Goal: Information Seeking & Learning: Understand process/instructions

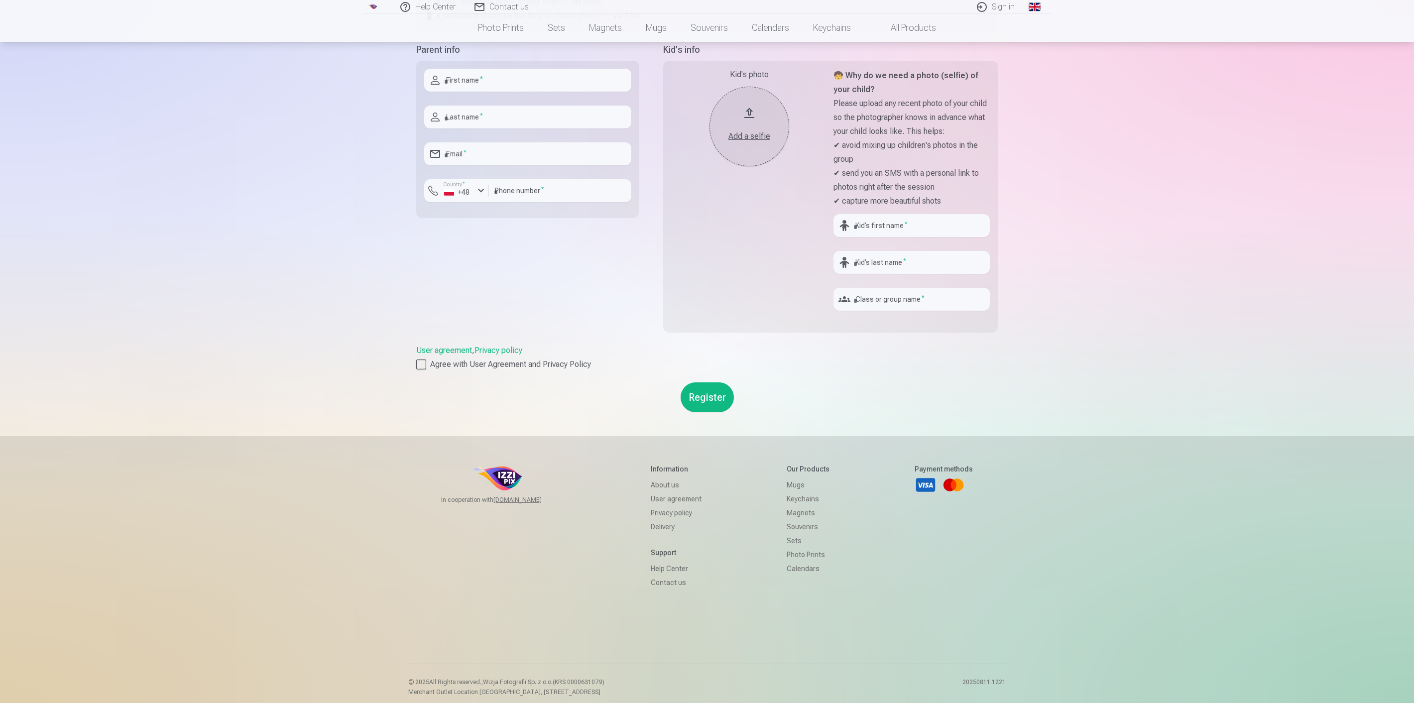
scroll to position [229, 0]
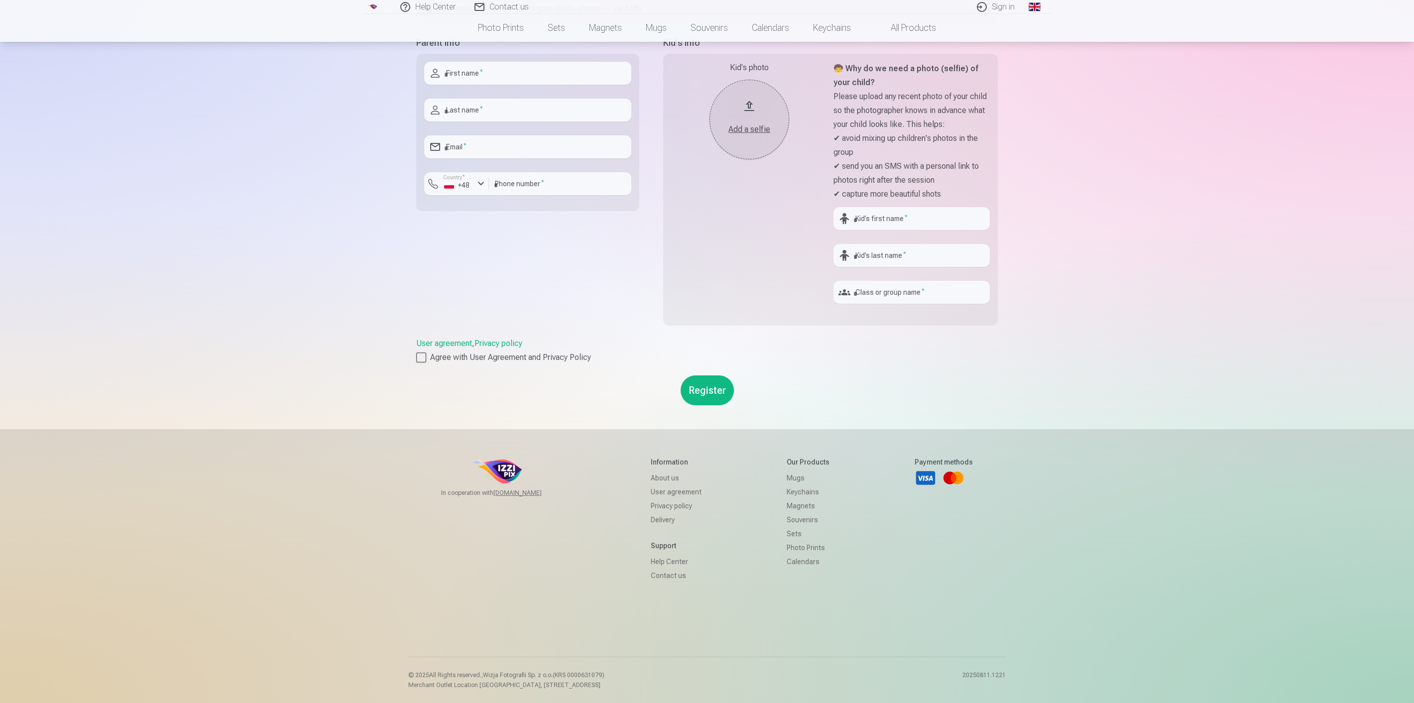
click at [459, 342] on link "User agreement" at bounding box center [444, 342] width 56 height 9
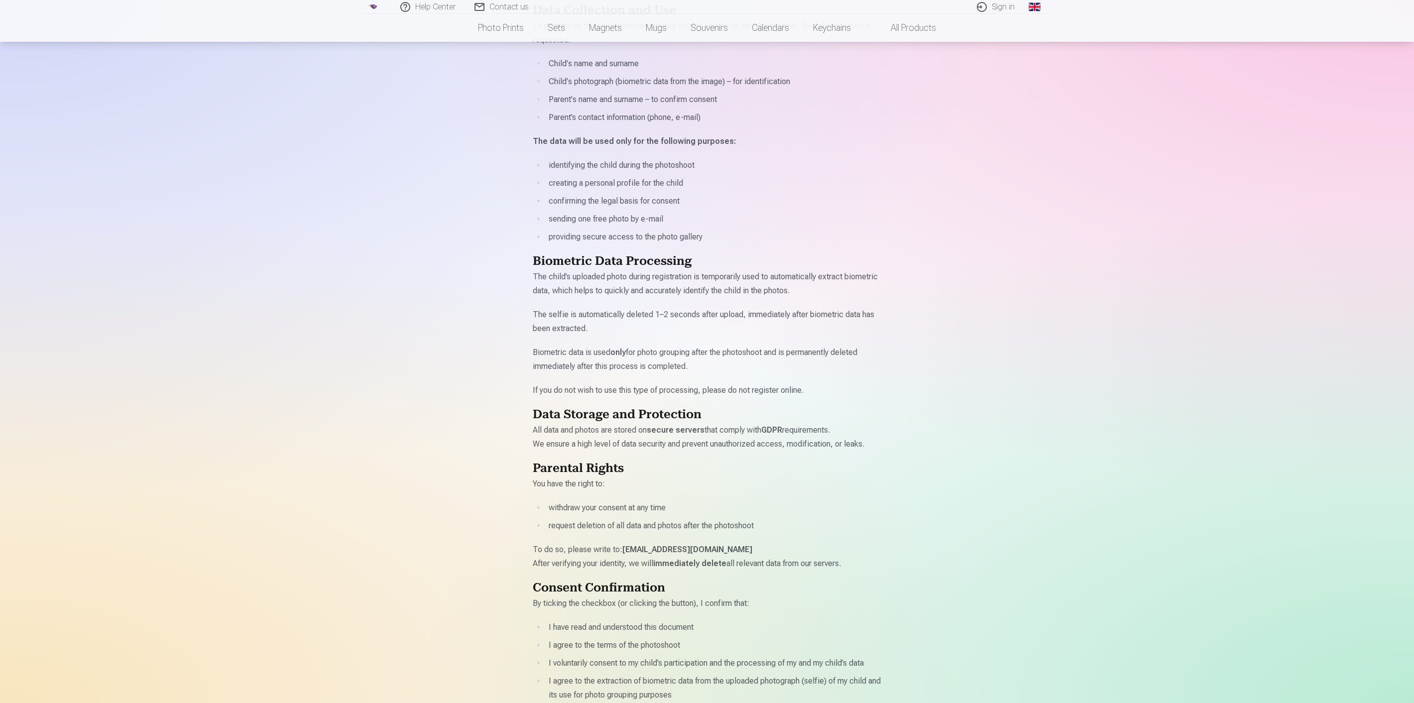
scroll to position [332, 0]
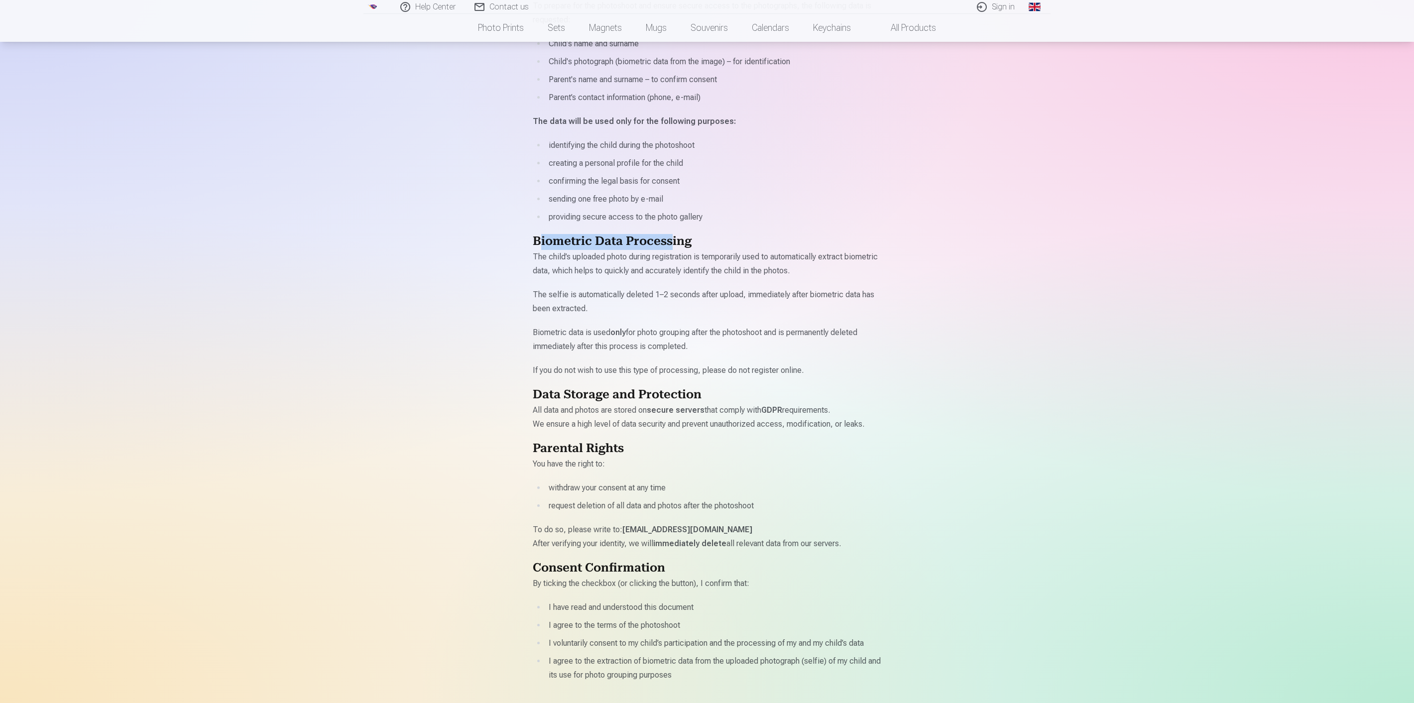
drag, startPoint x: 541, startPoint y: 236, endPoint x: 672, endPoint y: 237, distance: 131.4
click at [672, 237] on h2 "Biometric Data Processing" at bounding box center [707, 242] width 348 height 16
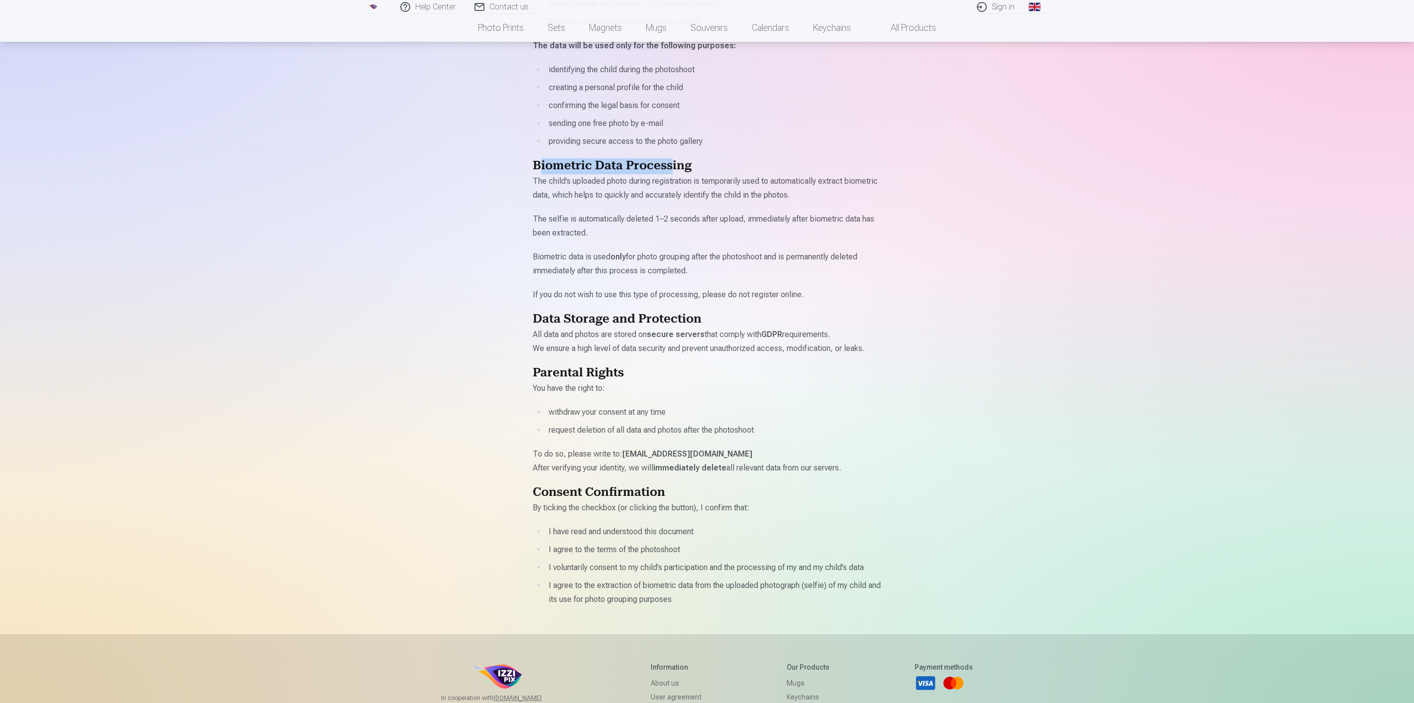
scroll to position [387, 0]
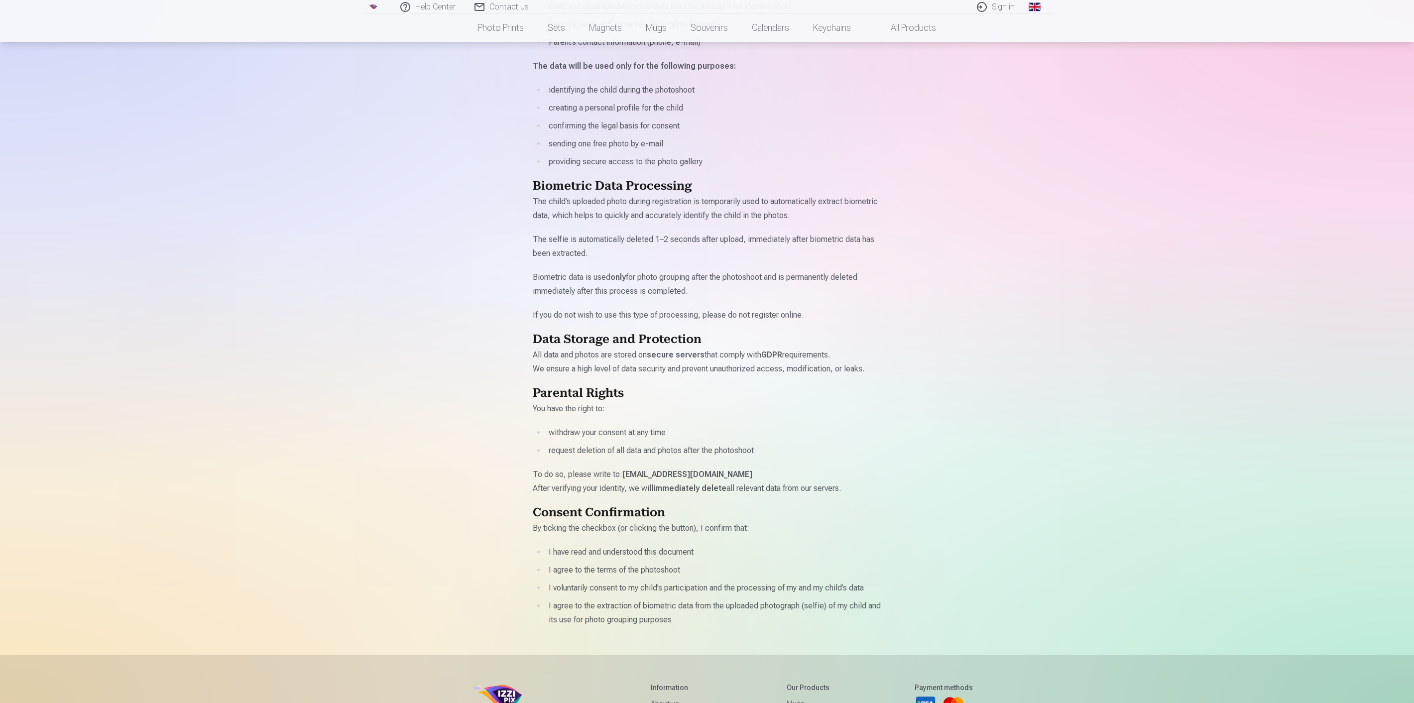
click at [676, 292] on p "Biometric data is used only for photo grouping after the photoshoot and is perm…" at bounding box center [707, 284] width 348 height 28
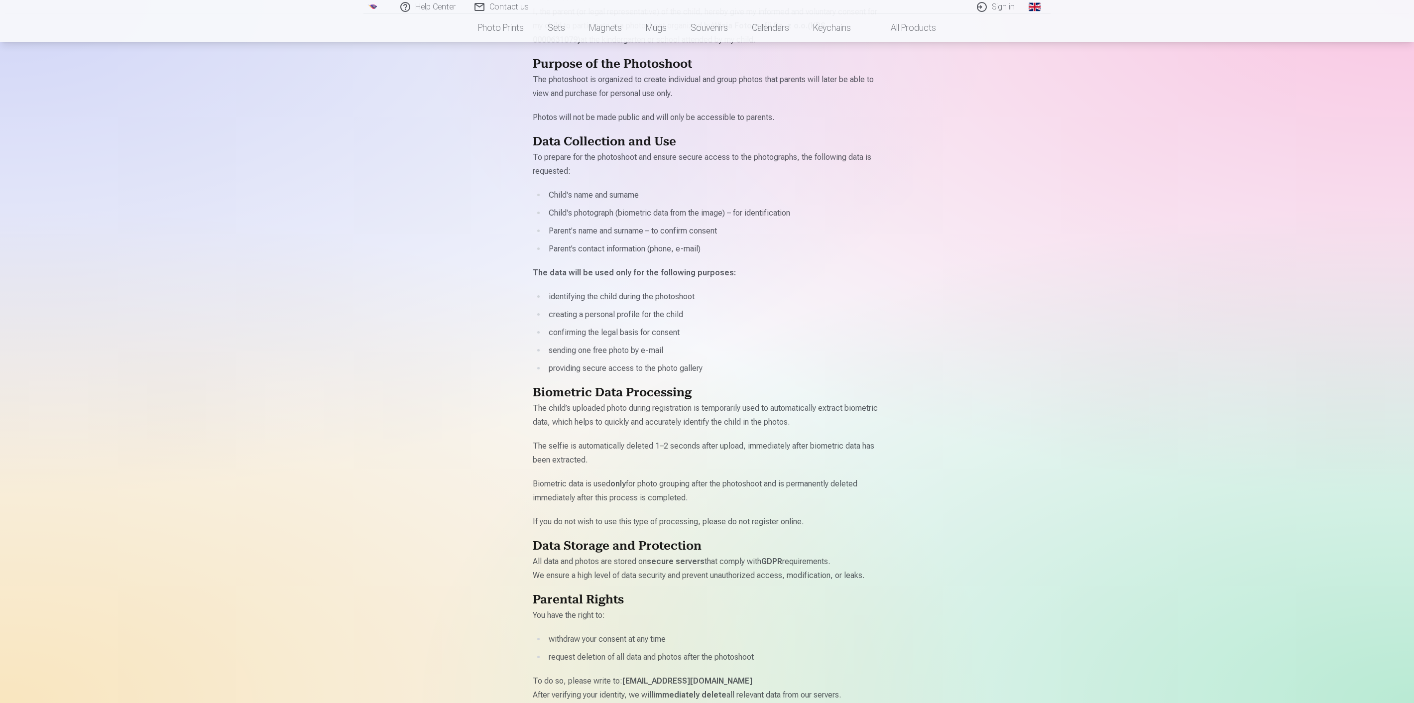
scroll to position [221, 0]
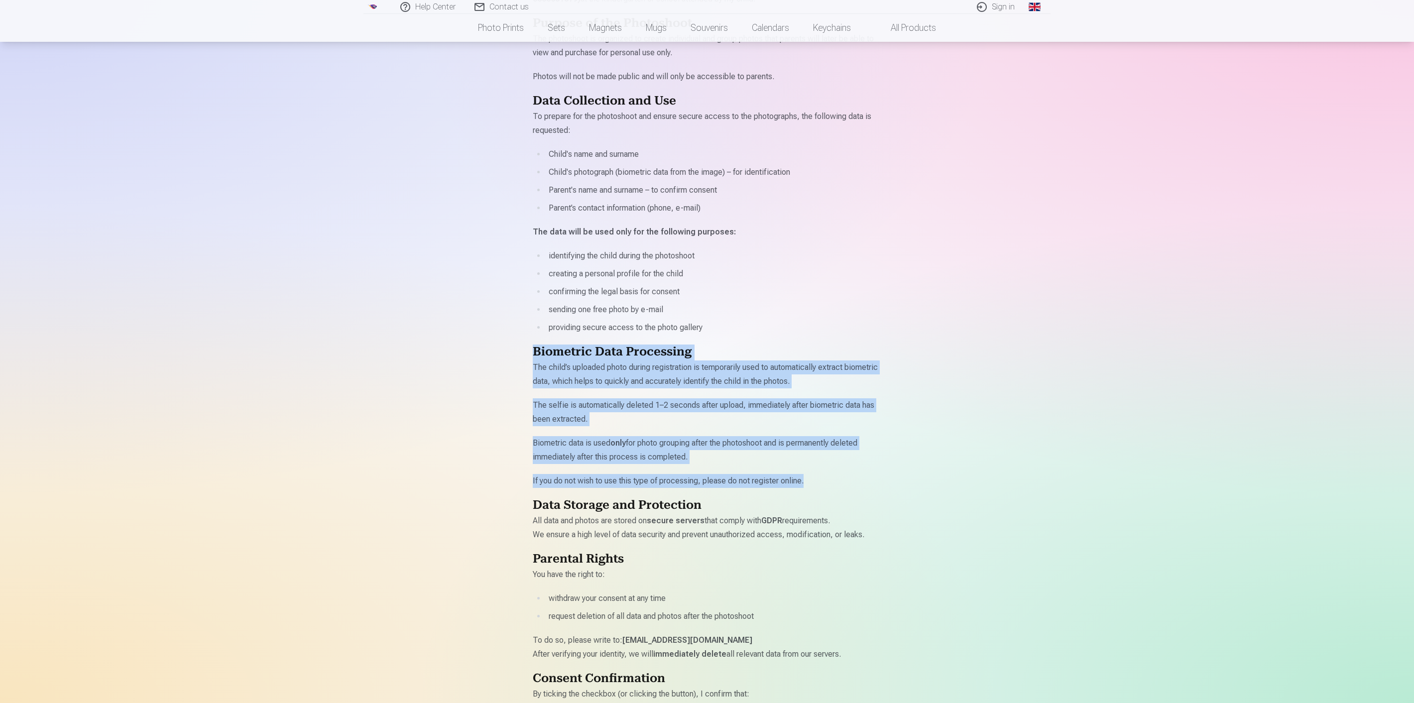
drag, startPoint x: 808, startPoint y: 479, endPoint x: 532, endPoint y: 354, distance: 303.2
click at [532, 354] on div "Photosession registration agreement Last update : [DATE] Parental Consent for C…" at bounding box center [706, 436] width 597 height 1315
click at [928, 432] on div "Photosession registration agreement Last update : [DATE] Parental Consent for C…" at bounding box center [706, 436] width 597 height 1315
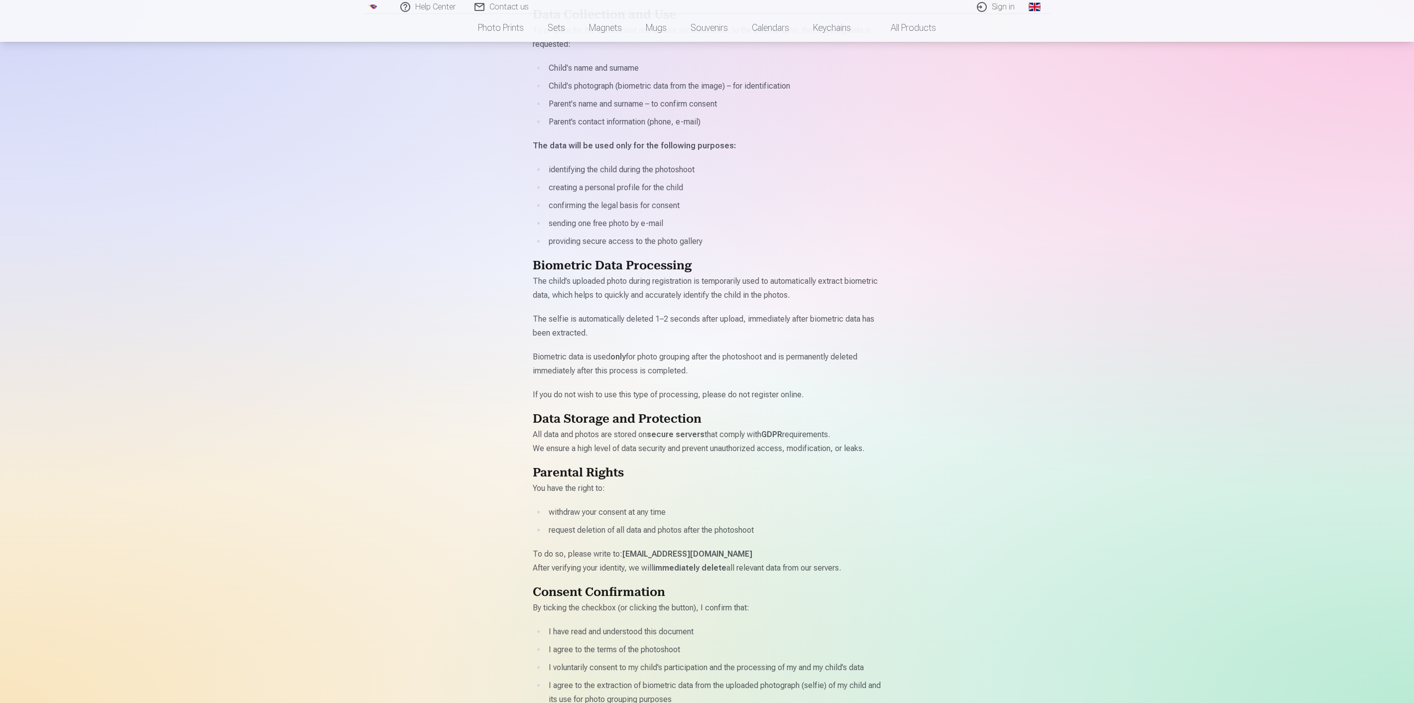
scroll to position [332, 0]
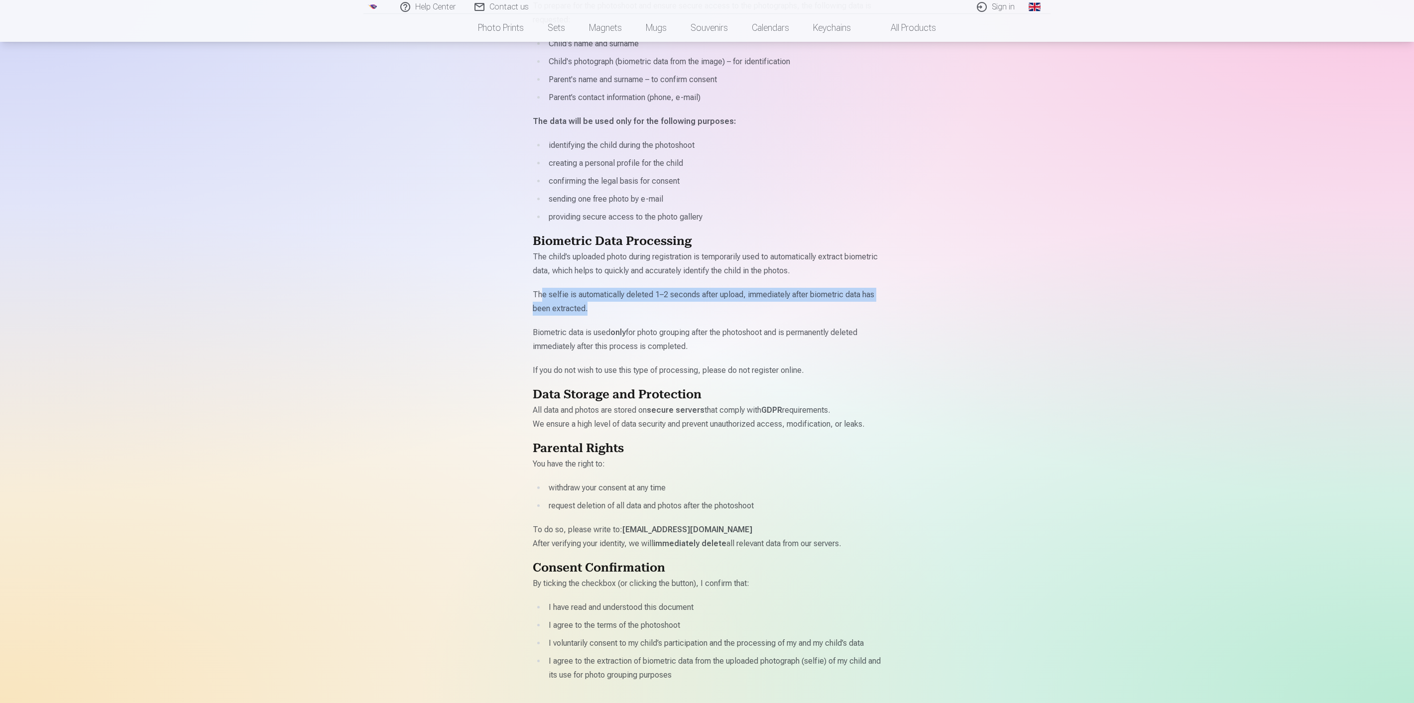
drag, startPoint x: 542, startPoint y: 293, endPoint x: 847, endPoint y: 304, distance: 305.8
click at [847, 304] on p "The selfie is automatically deleted 1–2 seconds after upload, immediately after…" at bounding box center [707, 302] width 348 height 28
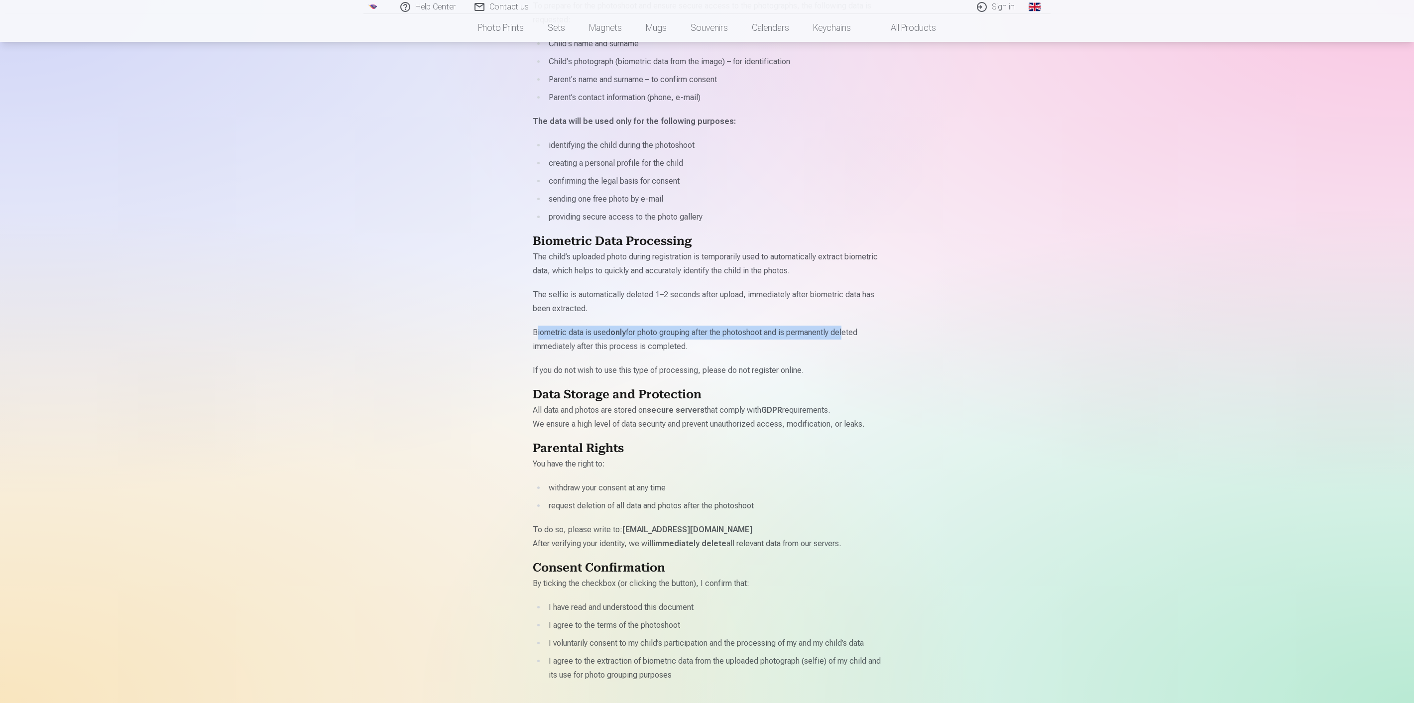
drag, startPoint x: 537, startPoint y: 334, endPoint x: 845, endPoint y: 338, distance: 308.7
click at [845, 338] on p "Biometric data is used only for photo grouping after the photoshoot and is perm…" at bounding box center [707, 340] width 348 height 28
drag, startPoint x: 546, startPoint y: 347, endPoint x: 687, endPoint y: 351, distance: 141.4
click at [687, 351] on p "Biometric data is used only for photo grouping after the photoshoot and is perm…" at bounding box center [707, 340] width 348 height 28
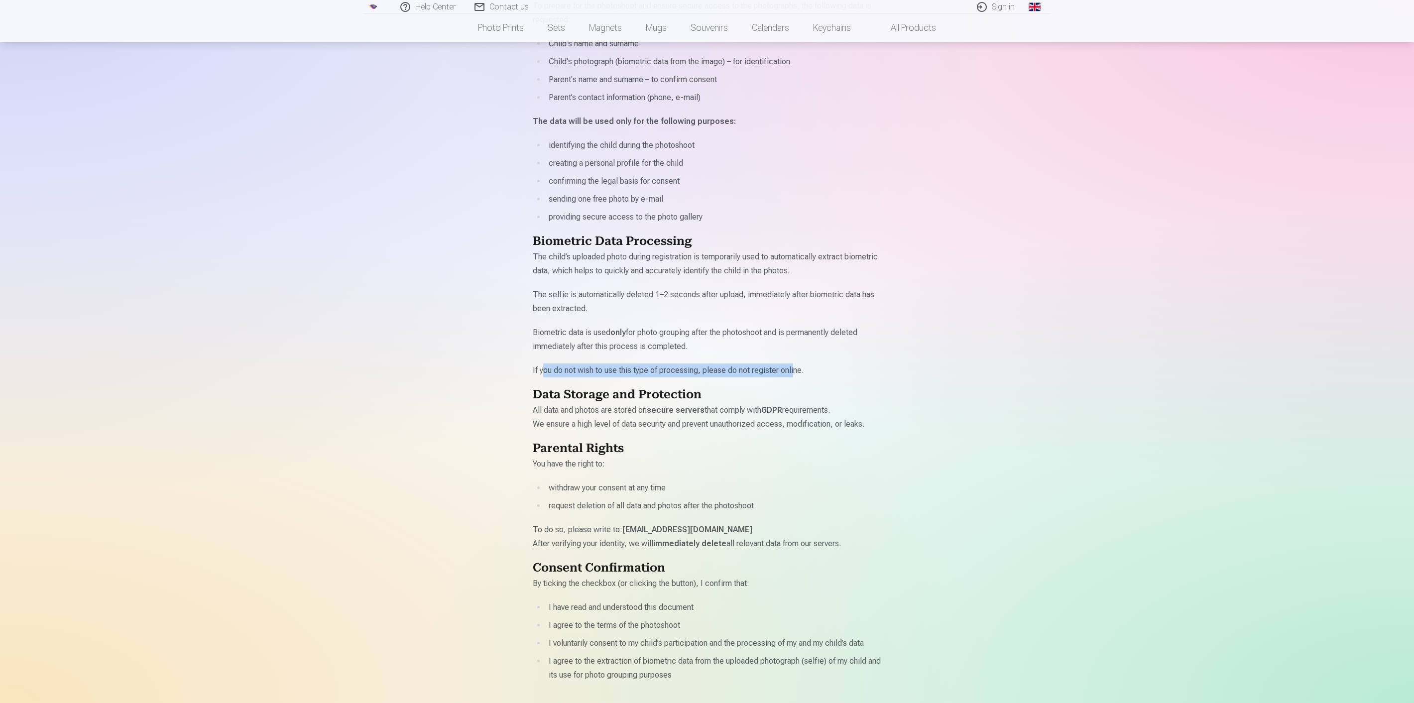
drag, startPoint x: 543, startPoint y: 364, endPoint x: 790, endPoint y: 374, distance: 248.1
click at [790, 374] on p "If you do not wish to use this type of processing, please do not register onlin…" at bounding box center [707, 370] width 348 height 14
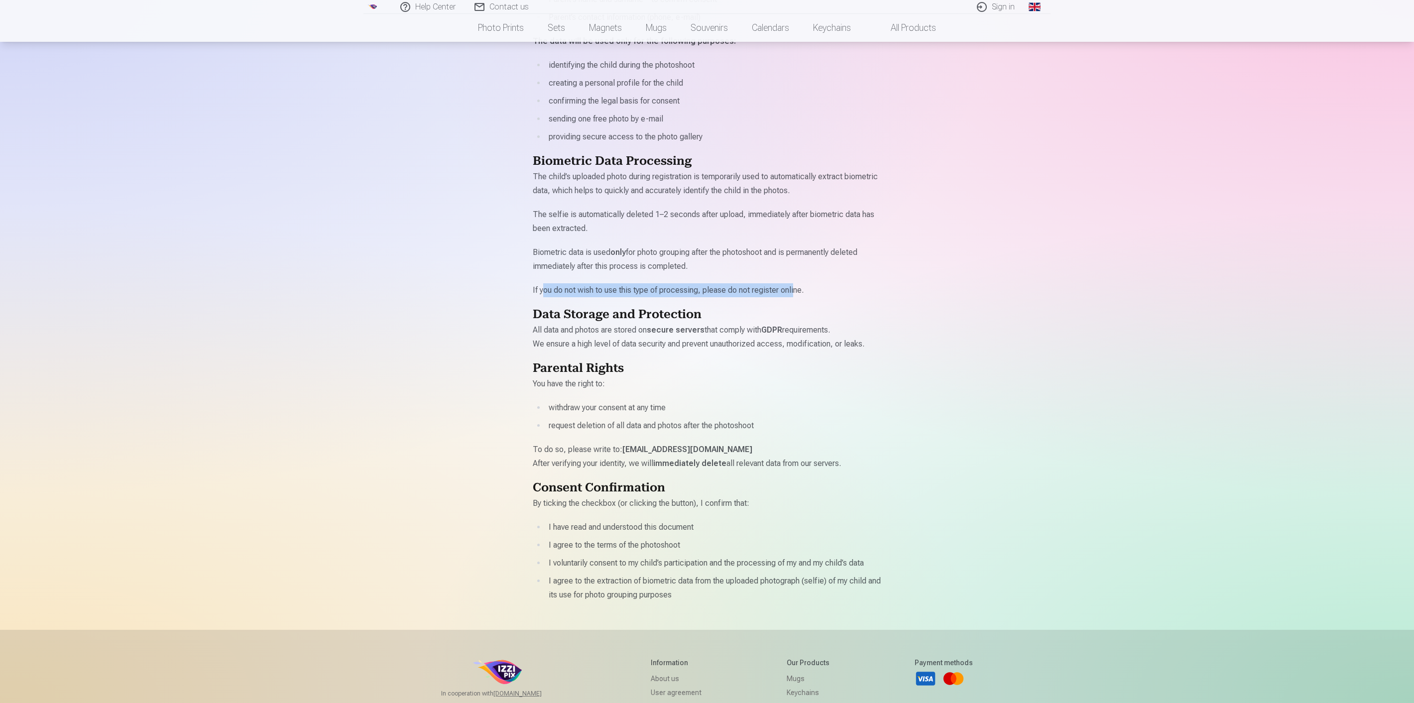
scroll to position [387, 0]
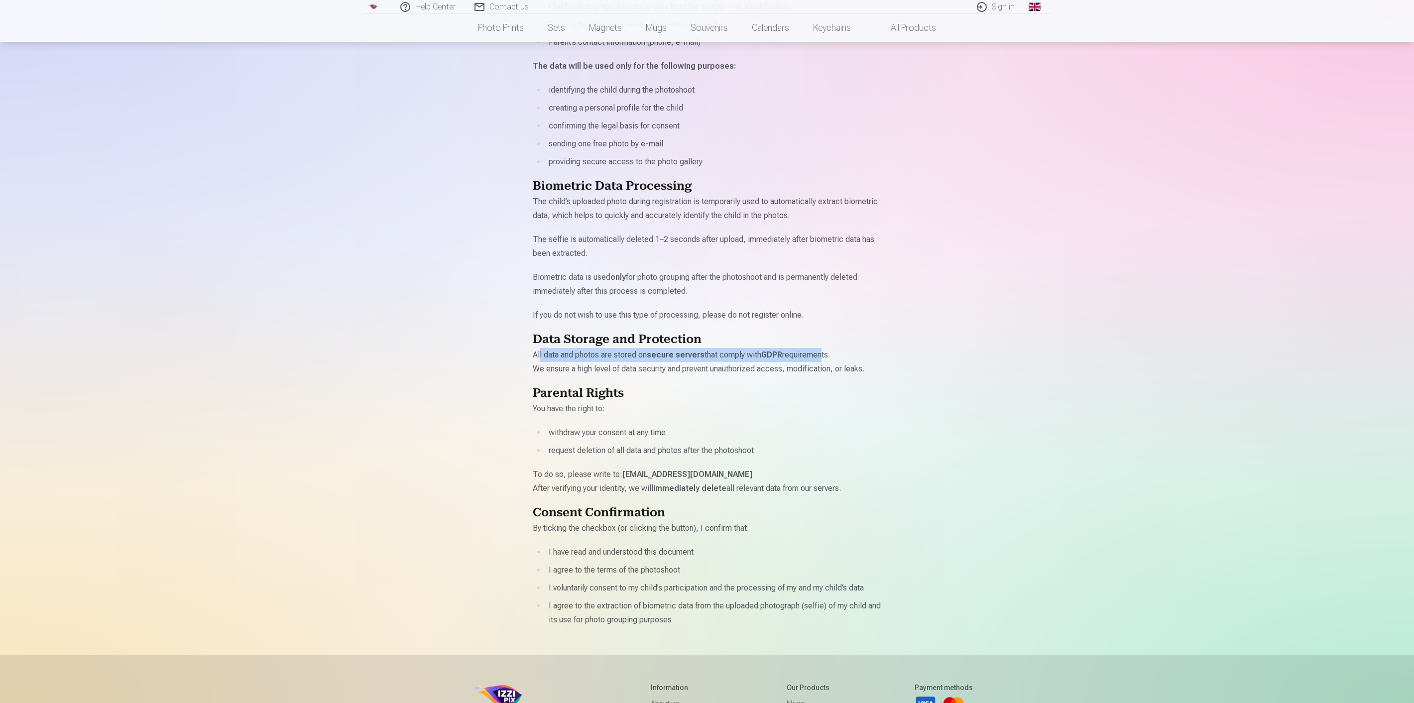
drag, startPoint x: 539, startPoint y: 354, endPoint x: 822, endPoint y: 355, distance: 283.2
click at [822, 355] on p "All data and photos are stored on secure servers that comply with GDPR requirem…" at bounding box center [707, 362] width 348 height 28
drag, startPoint x: 541, startPoint y: 367, endPoint x: 816, endPoint y: 374, distance: 275.3
click at [816, 374] on p "All data and photos are stored on secure servers that comply with GDPR requirem…" at bounding box center [707, 362] width 348 height 28
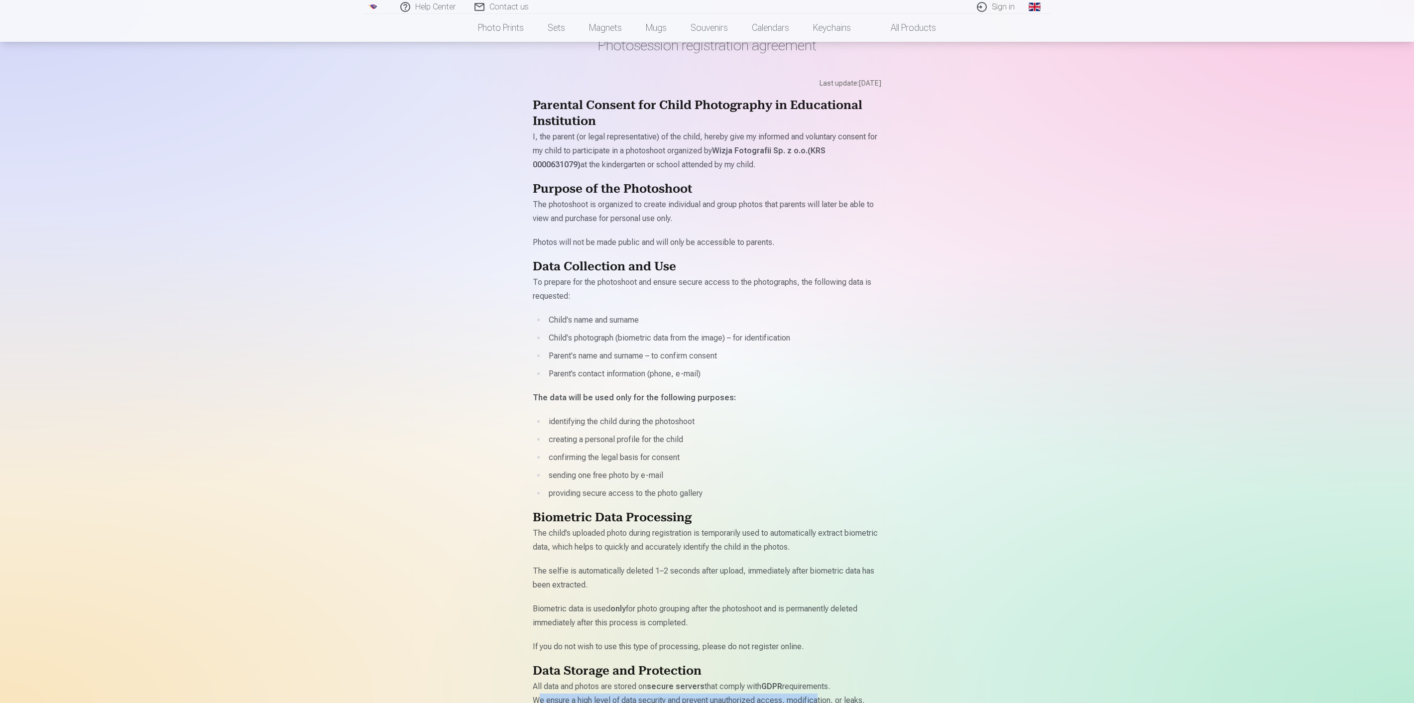
scroll to position [0, 0]
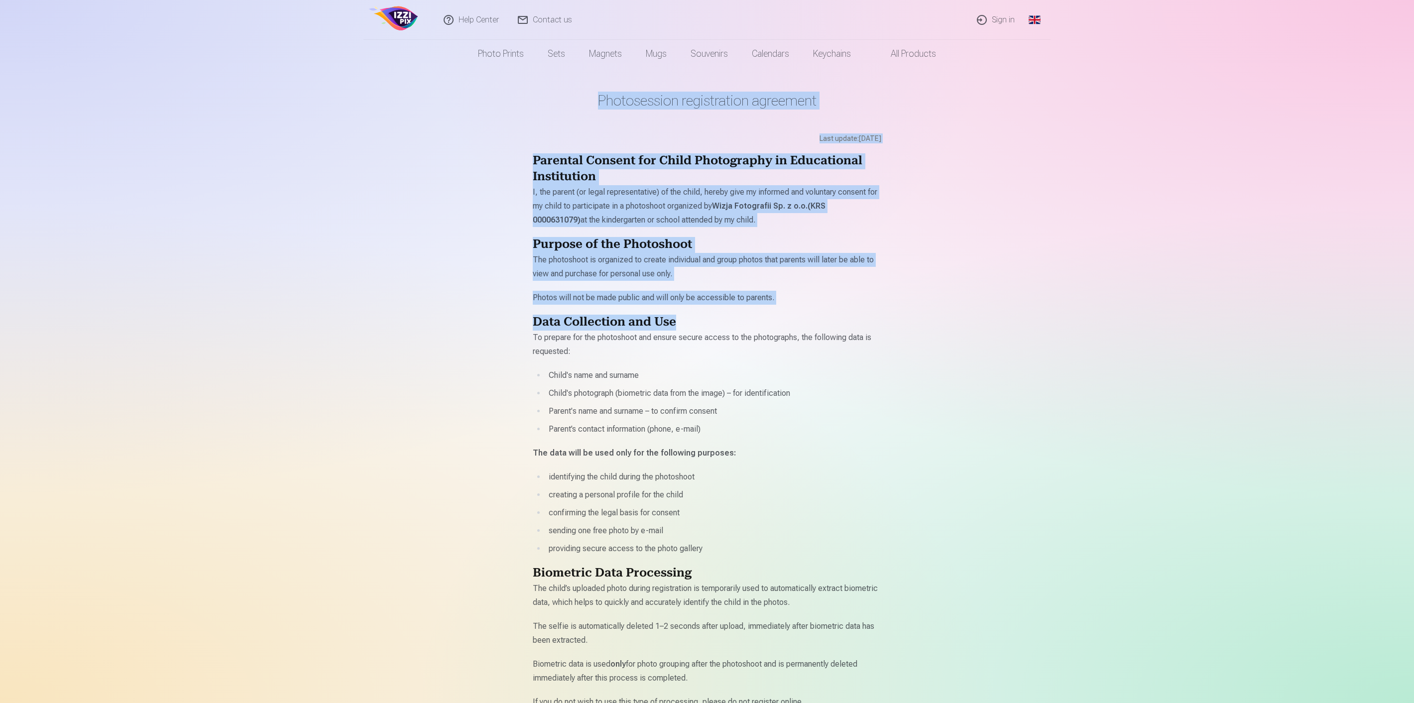
drag, startPoint x: 599, startPoint y: 101, endPoint x: 855, endPoint y: 307, distance: 328.5
click at [855, 307] on main "Photosession registration agreement Last update : [DATE] Parental Consent for C…" at bounding box center [707, 555] width 348 height 974
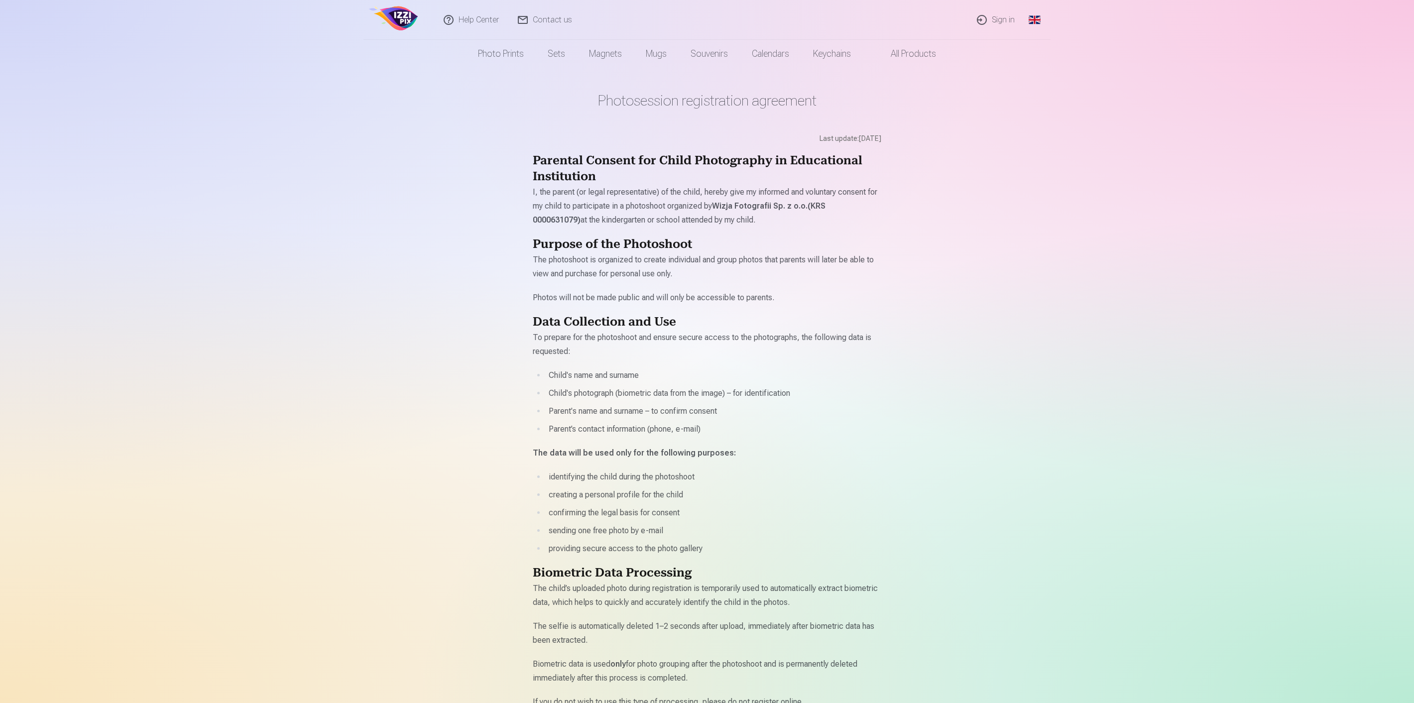
click at [911, 376] on div "Photosession registration agreement Last update : [DATE] Parental Consent for C…" at bounding box center [706, 657] width 597 height 1315
drag, startPoint x: 596, startPoint y: 100, endPoint x: 828, endPoint y: 105, distance: 232.0
click at [828, 105] on h1 "Photosession registration agreement" at bounding box center [707, 101] width 348 height 18
click at [771, 122] on main "Photosession registration agreement Last update : [DATE] Parental Consent for C…" at bounding box center [707, 555] width 348 height 974
drag, startPoint x: 599, startPoint y: 102, endPoint x: 823, endPoint y: 101, distance: 224.0
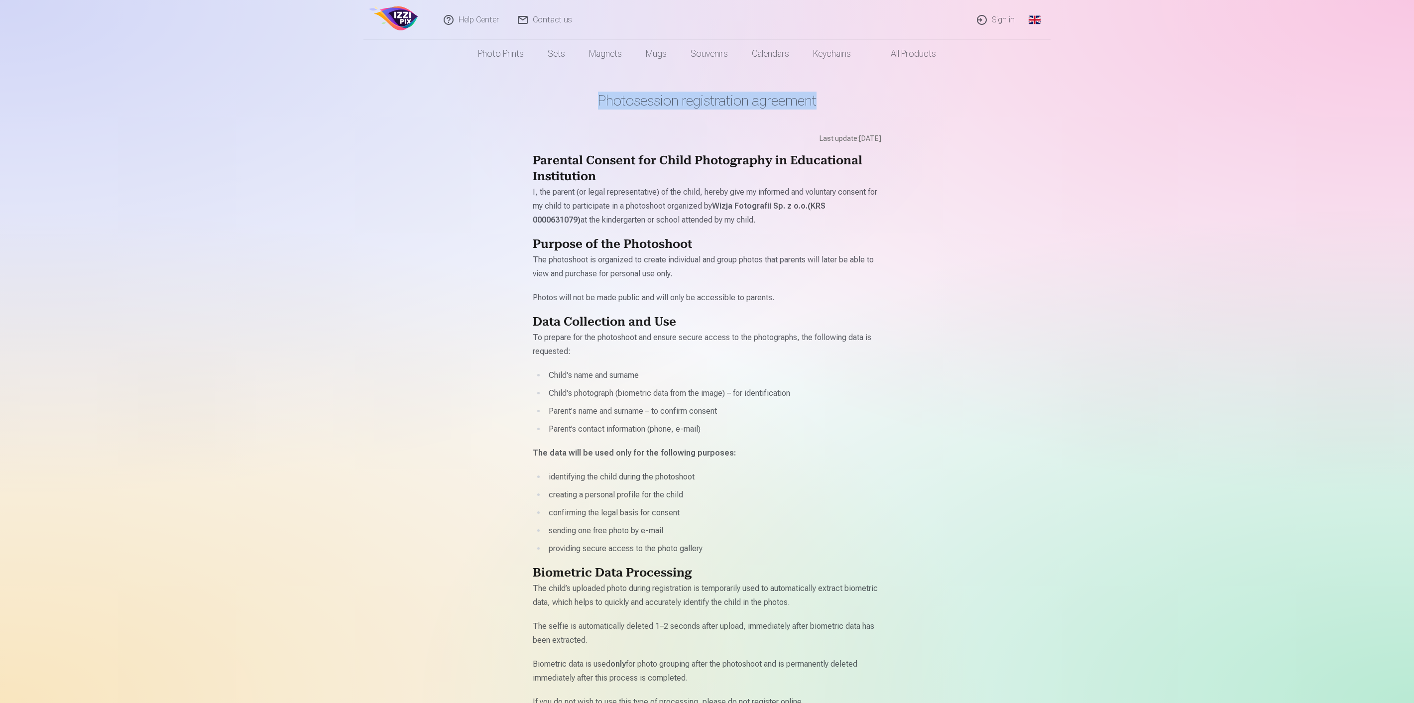
click at [823, 101] on h1 "Photosession registration agreement" at bounding box center [707, 101] width 348 height 18
click at [822, 116] on main "Photosession registration agreement Last update : [DATE] Parental Consent for C…" at bounding box center [707, 555] width 348 height 974
drag, startPoint x: 824, startPoint y: 133, endPoint x: 891, endPoint y: 132, distance: 67.7
click at [891, 132] on div "Photosession registration agreement Last update : [DATE] Parental Consent for C…" at bounding box center [706, 657] width 597 height 1315
click at [890, 147] on div "Photosession registration agreement Last update : [DATE] Parental Consent for C…" at bounding box center [706, 657] width 597 height 1315
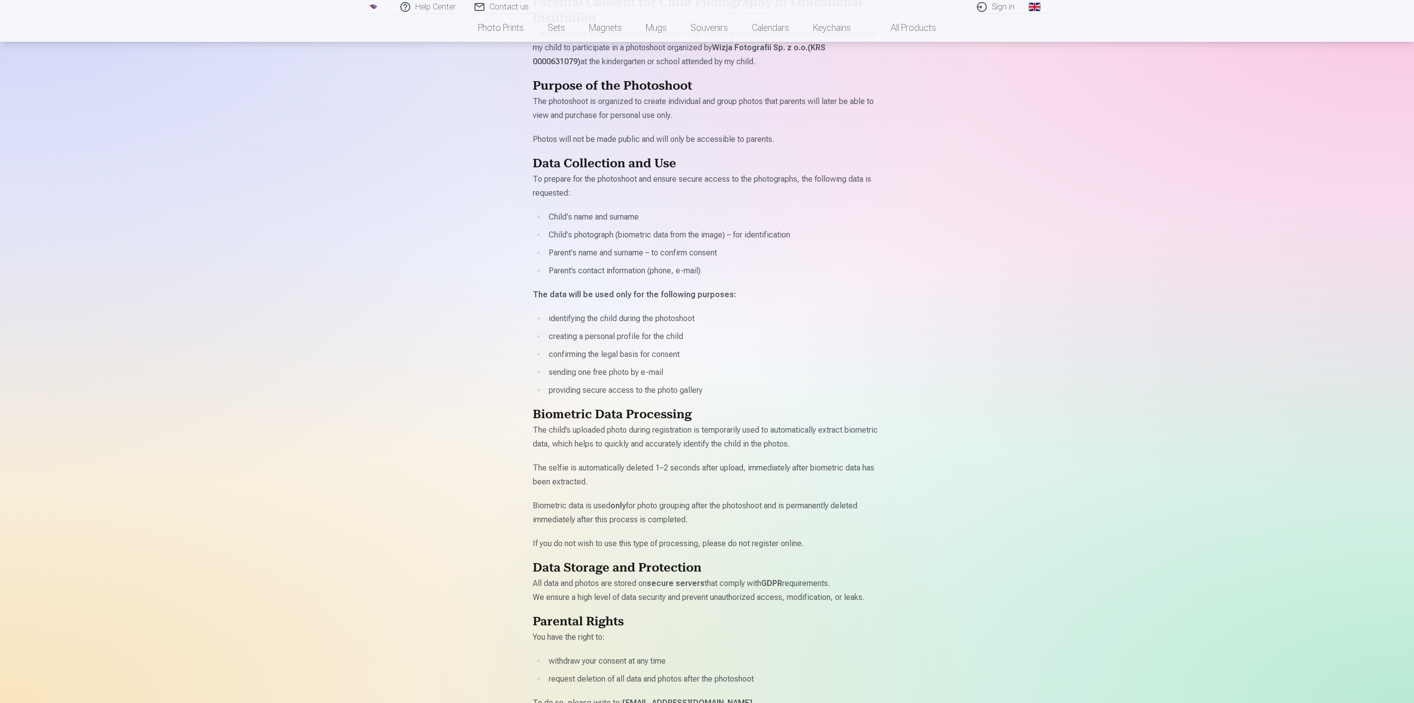
scroll to position [166, 0]
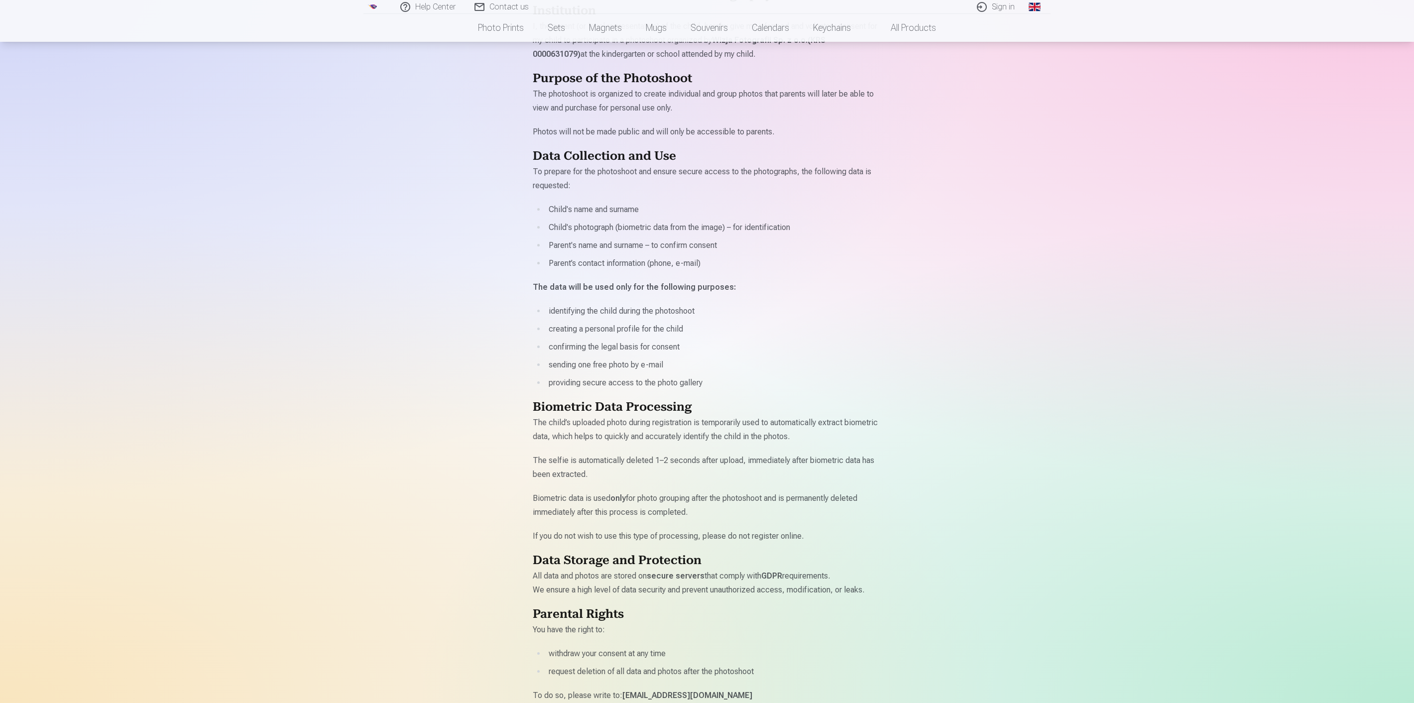
drag, startPoint x: 537, startPoint y: 405, endPoint x: 795, endPoint y: 511, distance: 279.4
click at [795, 511] on div "Parental Consent for Child Photography in Educational Institution I, the parent…" at bounding box center [707, 418] width 348 height 860
click at [805, 526] on div "Parental Consent for Child Photography in Educational Institution I, the parent…" at bounding box center [707, 418] width 348 height 860
drag, startPoint x: 540, startPoint y: 405, endPoint x: 639, endPoint y: 412, distance: 99.8
click at [639, 412] on h2 "Biometric Data Processing" at bounding box center [707, 408] width 348 height 16
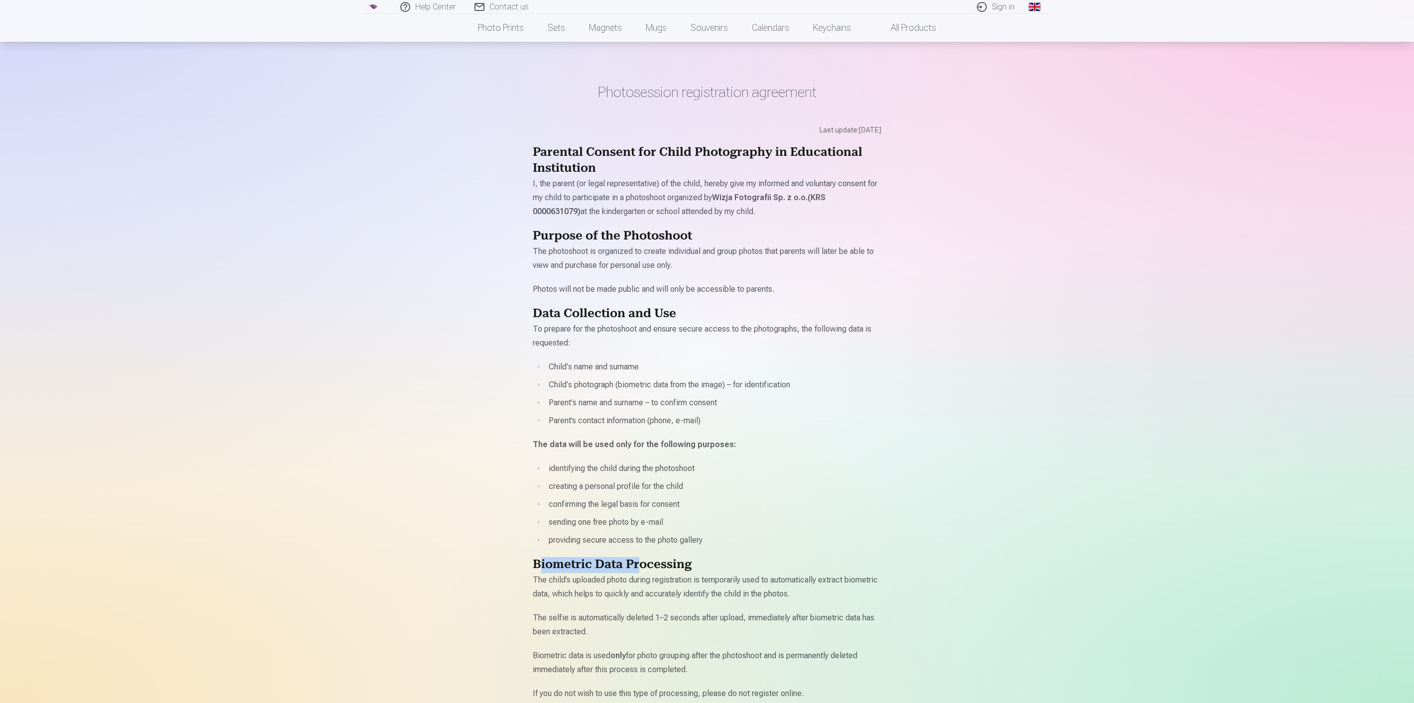
scroll to position [0, 0]
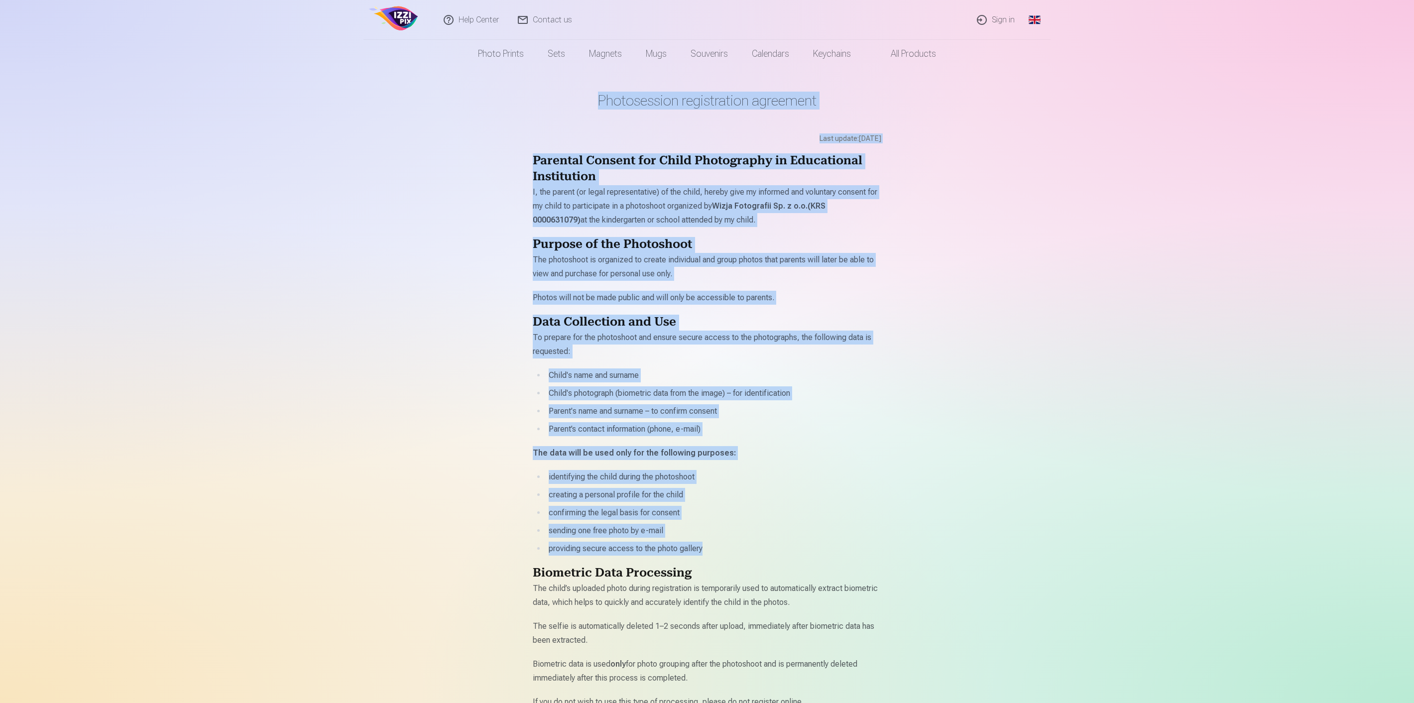
drag, startPoint x: 600, startPoint y: 100, endPoint x: 835, endPoint y: 541, distance: 500.1
click at [835, 541] on main "Photosession registration agreement Last update : [DATE] Parental Consent for C…" at bounding box center [707, 555] width 348 height 974
click at [754, 550] on li "providing secure access to the photo gallery" at bounding box center [713, 549] width 335 height 14
click at [723, 549] on li "providing secure access to the photo gallery" at bounding box center [713, 549] width 335 height 14
drag, startPoint x: 701, startPoint y: 549, endPoint x: 524, endPoint y: 165, distance: 422.7
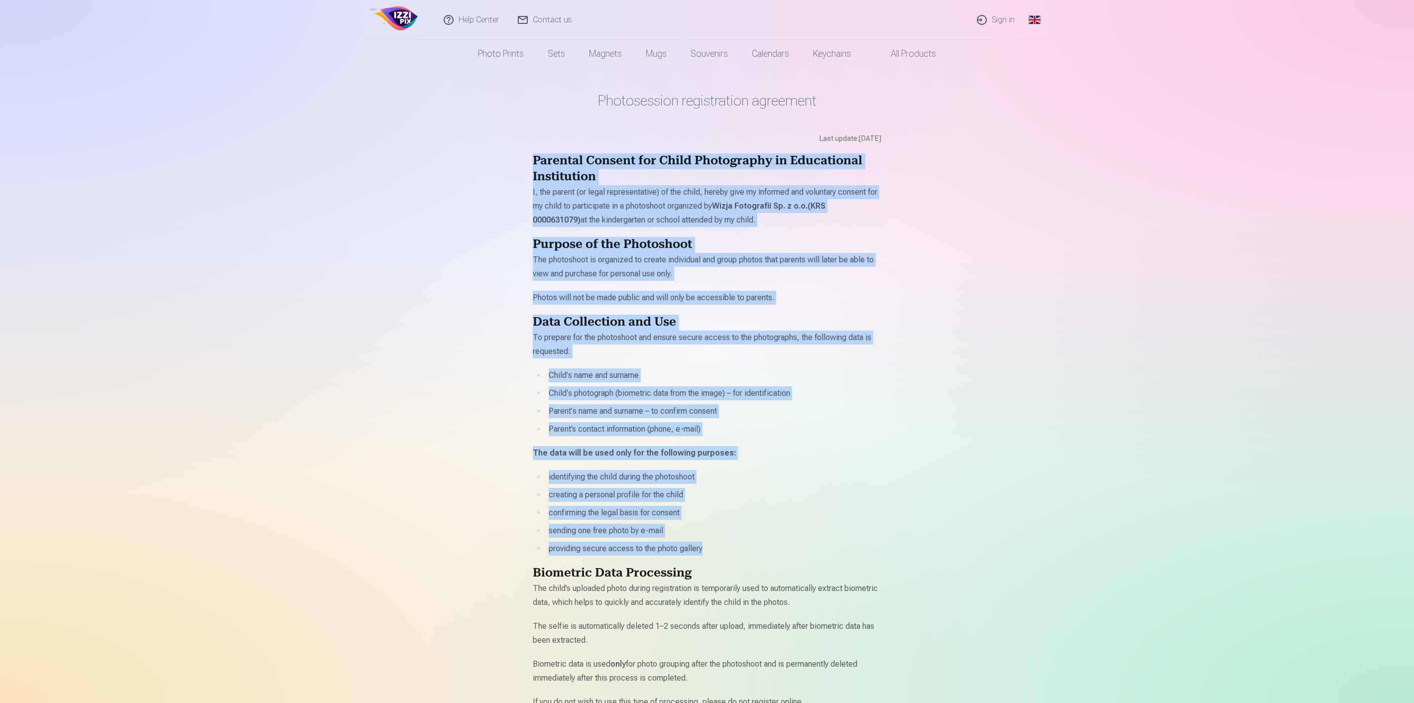
click at [524, 165] on div "Photosession registration agreement Last update : [DATE] Parental Consent for C…" at bounding box center [706, 657] width 597 height 1315
click at [516, 260] on div "Photosession registration agreement Last update : [DATE] Parental Consent for C…" at bounding box center [706, 657] width 597 height 1315
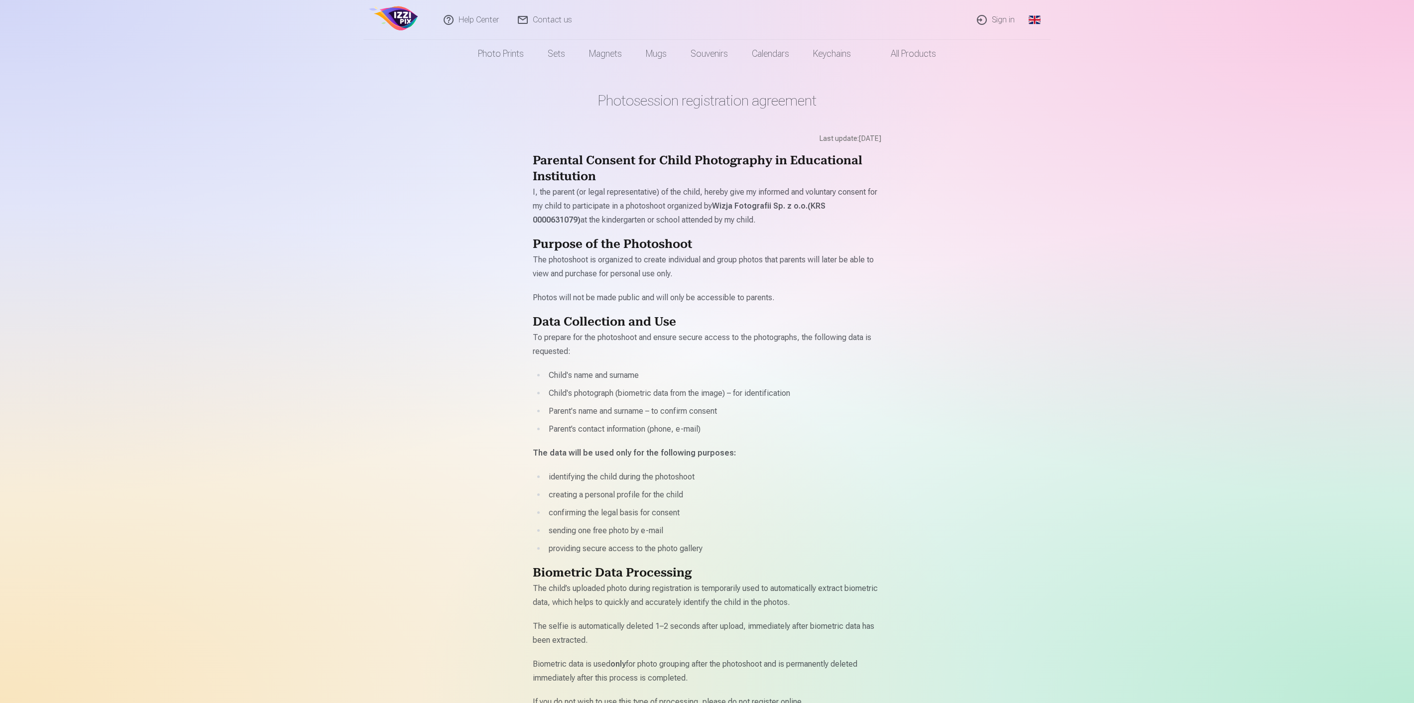
click at [417, 15] on img at bounding box center [393, 20] width 53 height 32
